Goal: Information Seeking & Learning: Check status

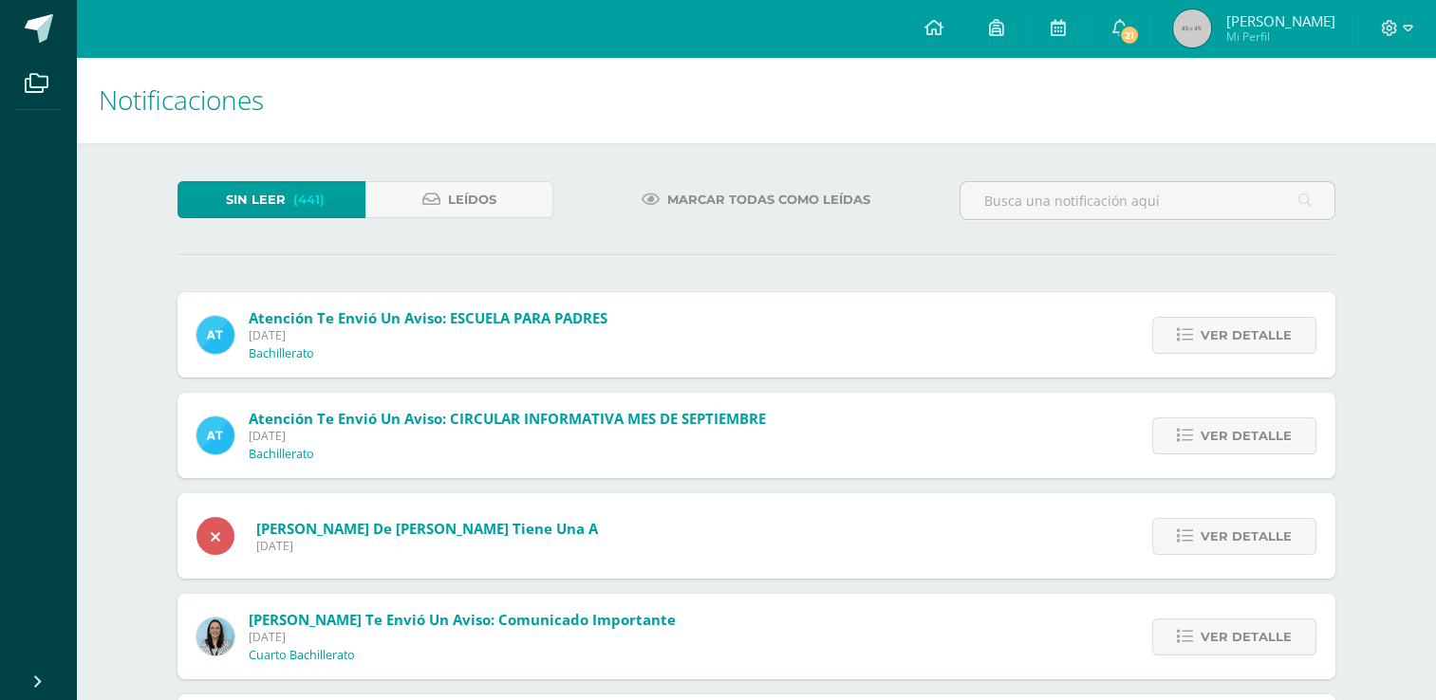
click at [219, 189] on link "Sin leer (441)" at bounding box center [271, 199] width 188 height 37
click at [262, 207] on span "Sin leer" at bounding box center [256, 199] width 60 height 35
click at [1242, 435] on span "Ver detalle" at bounding box center [1246, 436] width 91 height 35
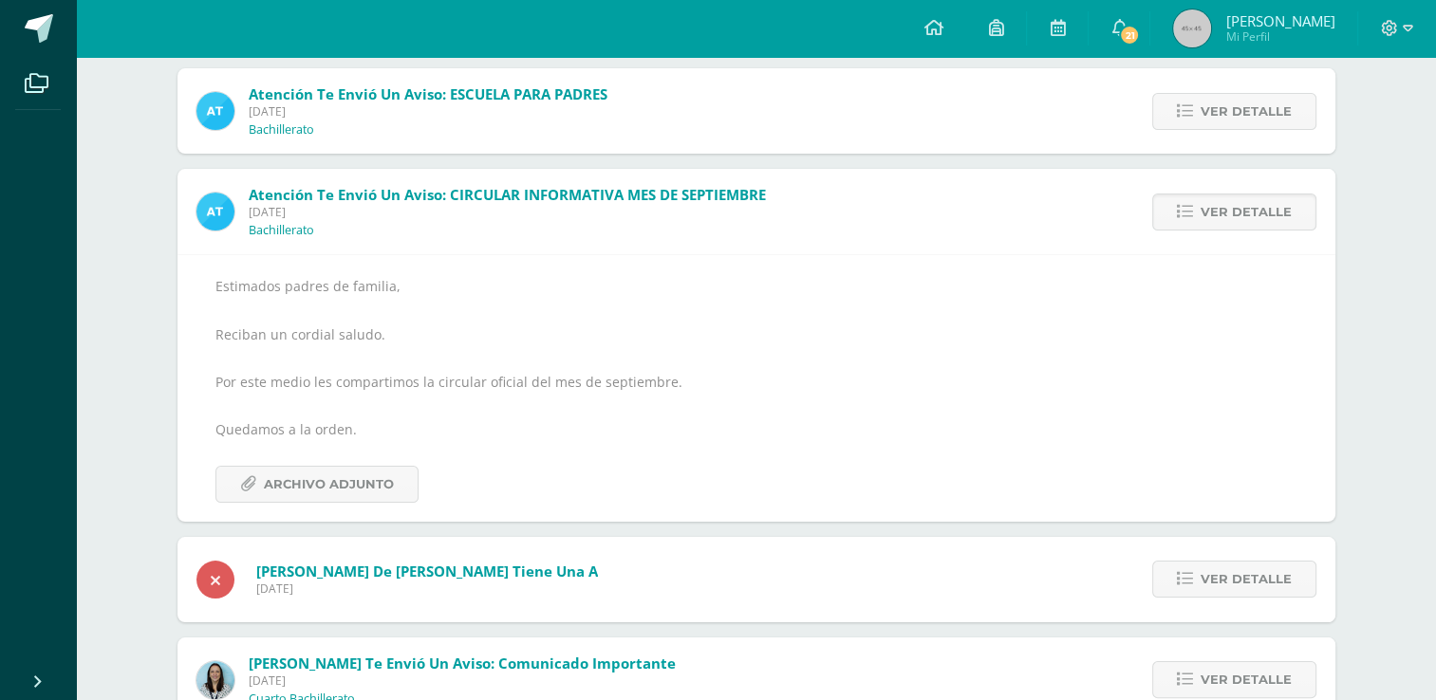
scroll to position [251, 0]
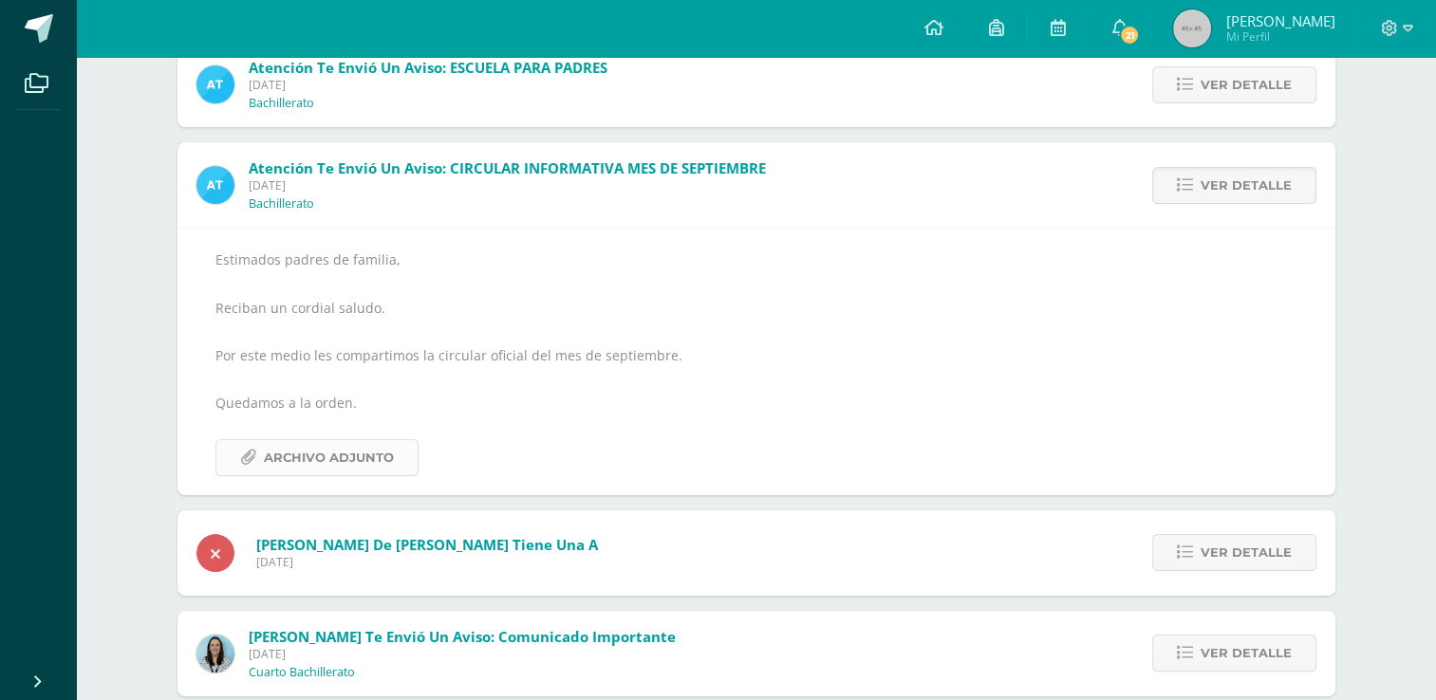
click at [344, 459] on span "Archivo Adjunto" at bounding box center [329, 457] width 130 height 35
click at [1240, 550] on span "Ver detalle" at bounding box center [1246, 552] width 91 height 35
